Goal: Check status: Check status

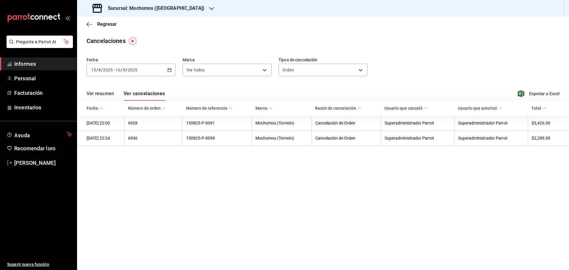
click at [90, 25] on icon "button" at bounding box center [90, 24] width 6 height 5
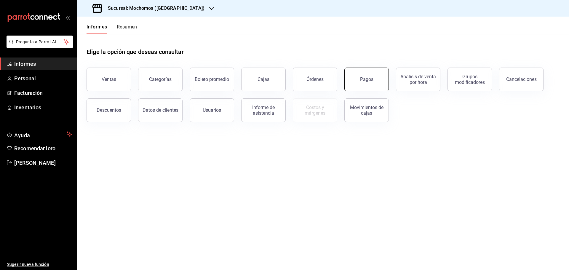
click at [366, 78] on font "Pagos" at bounding box center [366, 79] width 13 height 6
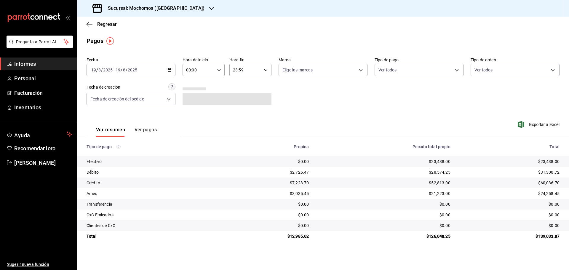
click at [178, 71] on div "Fecha [DATE] [DATE] - [DATE] [DATE] Hora de inicio 00:00 Hora de inicio Hora fi…" at bounding box center [323, 84] width 473 height 58
click at [186, 68] on input "00:00" at bounding box center [199, 70] width 32 height 12
click at [196, 109] on span "06" at bounding box center [193, 111] width 12 height 5
type input "06:00"
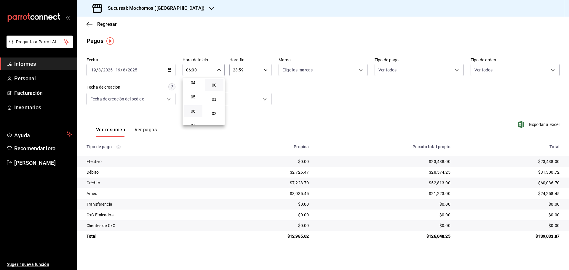
click at [318, 101] on div at bounding box center [284, 135] width 569 height 270
